Goal: Navigation & Orientation: Understand site structure

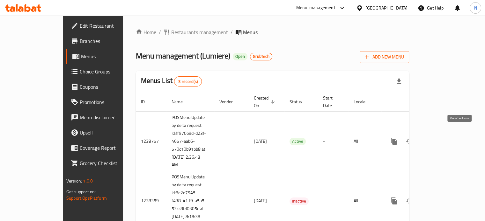
click at [447, 140] on link "enhanced table" at bounding box center [439, 141] width 15 height 15
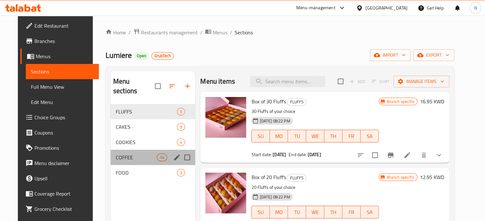
click at [129, 150] on div "COFFEE 14" at bounding box center [153, 157] width 84 height 15
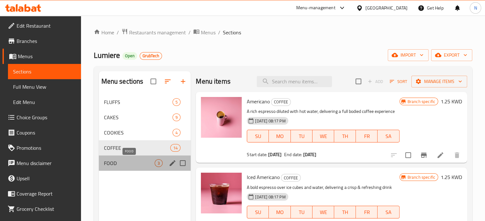
click at [124, 163] on span "FOOD" at bounding box center [129, 164] width 51 height 8
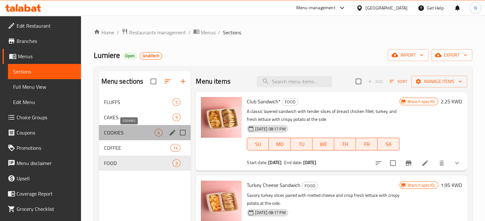
click at [140, 132] on span "COOKIES" at bounding box center [129, 133] width 51 height 8
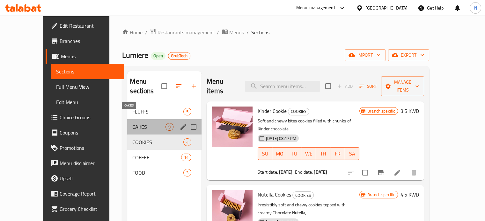
click at [137, 123] on span "CAKES" at bounding box center [148, 127] width 33 height 8
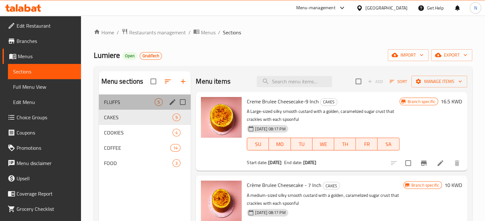
click at [124, 97] on div "FLUFFS 5" at bounding box center [145, 102] width 92 height 15
